Goal: Information Seeking & Learning: Learn about a topic

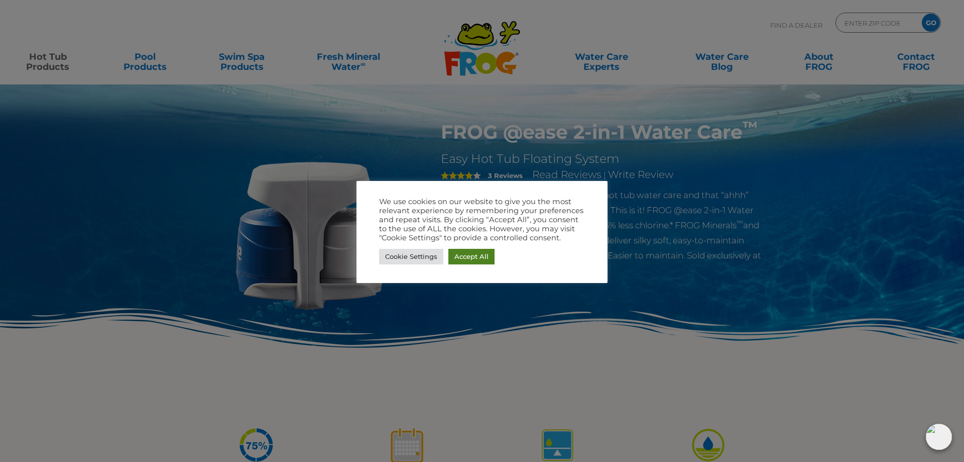
click at [468, 257] on link "Accept All" at bounding box center [471, 257] width 46 height 16
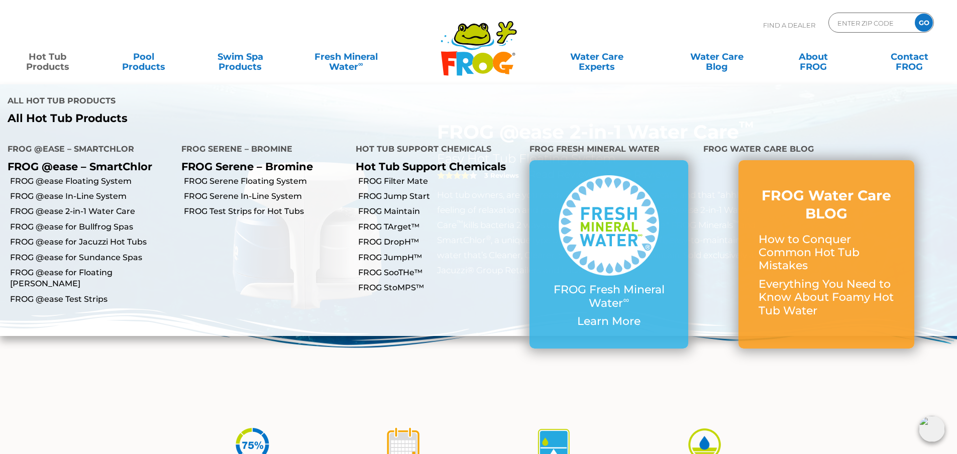
click at [59, 62] on link "Hot Tub Products" at bounding box center [47, 57] width 75 height 20
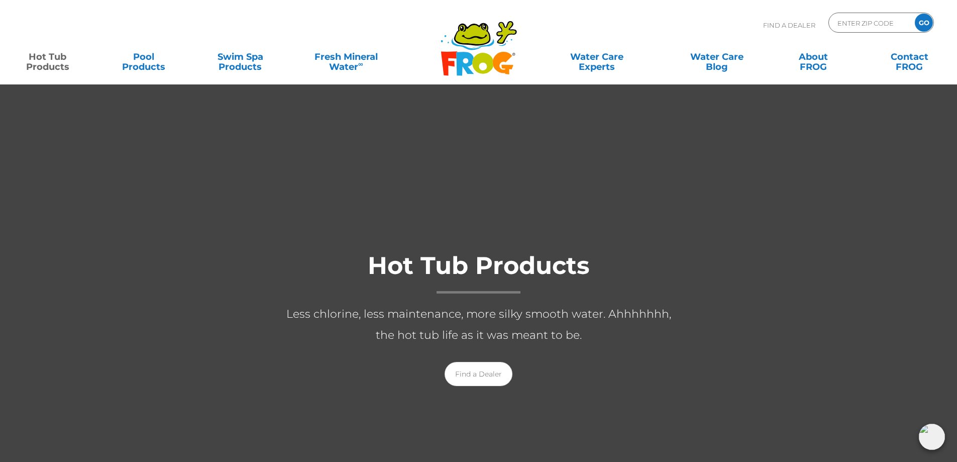
click at [499, 209] on div at bounding box center [478, 328] width 957 height 489
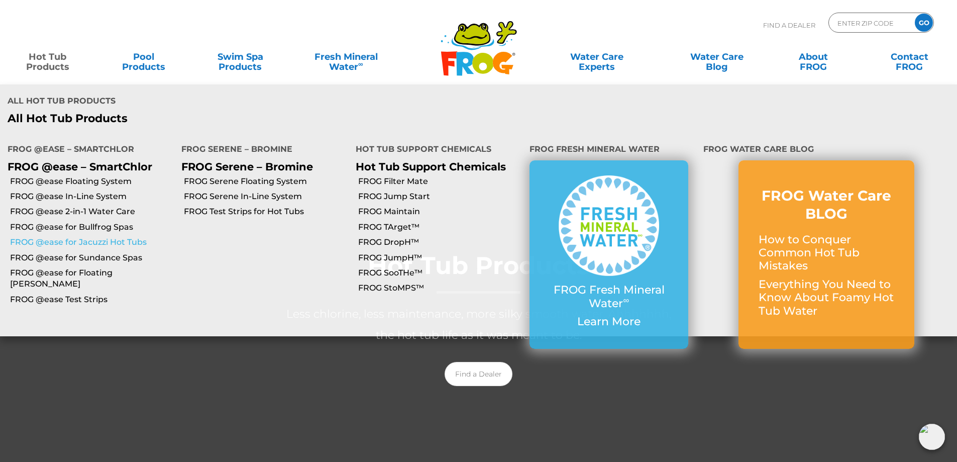
click at [77, 237] on link "FROG @ease for Jacuzzi Hot Tubs" at bounding box center [92, 242] width 164 height 11
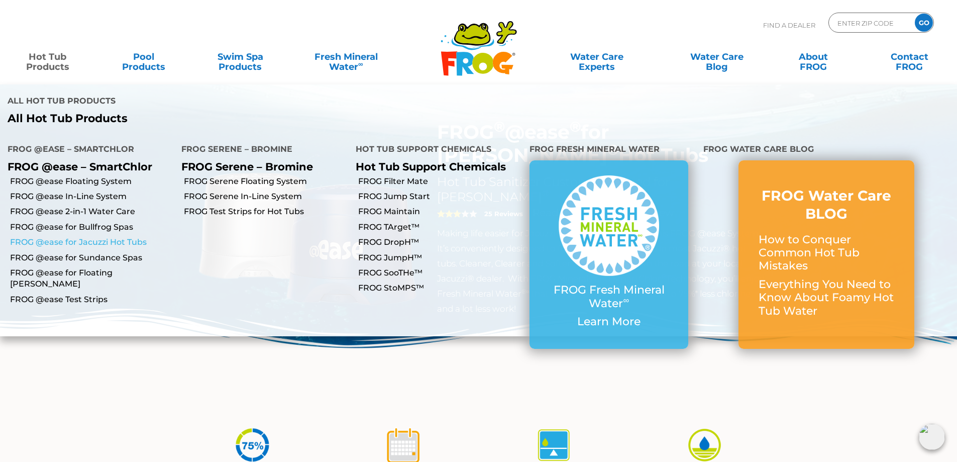
click at [48, 237] on link "FROG @ease for Jacuzzi Hot Tubs" at bounding box center [92, 242] width 164 height 11
click at [52, 60] on link "Hot Tub Products" at bounding box center [47, 57] width 75 height 20
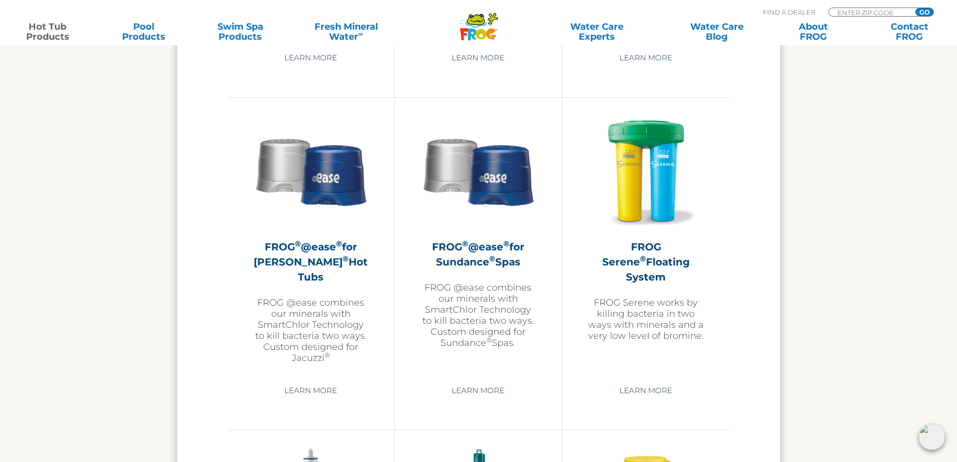
scroll to position [1858, 0]
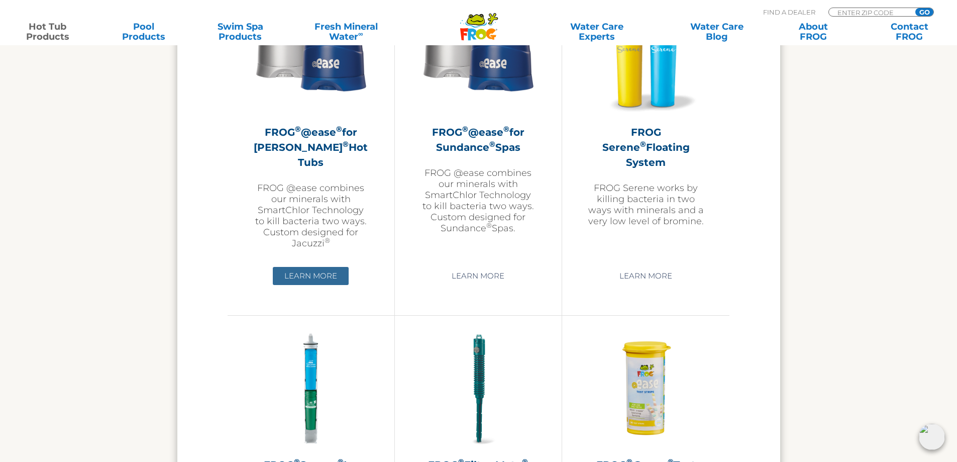
click at [308, 278] on link "Learn More" at bounding box center [311, 276] width 76 height 18
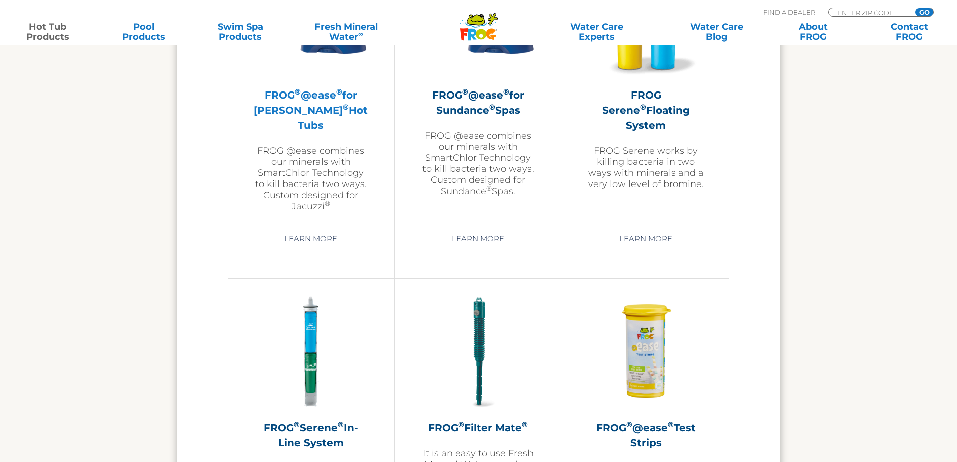
scroll to position [1858, 0]
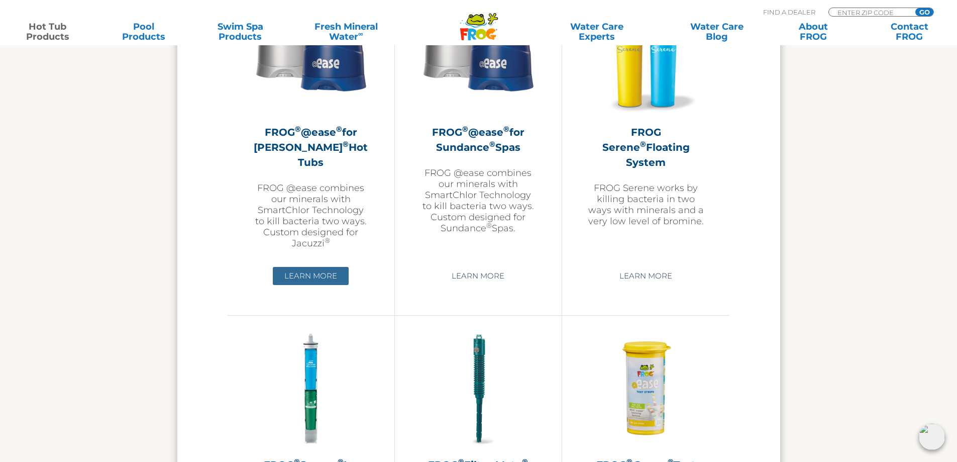
click at [307, 276] on link "Learn More" at bounding box center [311, 276] width 76 height 18
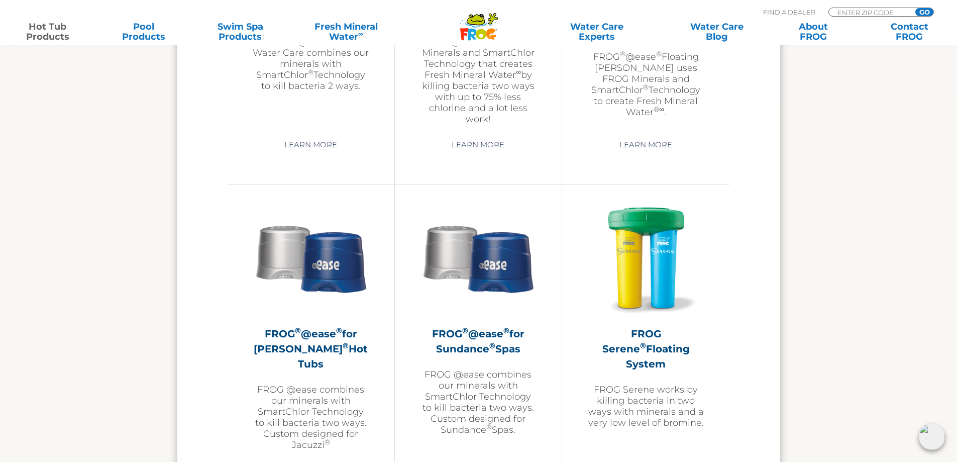
scroll to position [1660, 0]
